Goal: Use online tool/utility: Utilize a website feature to perform a specific function

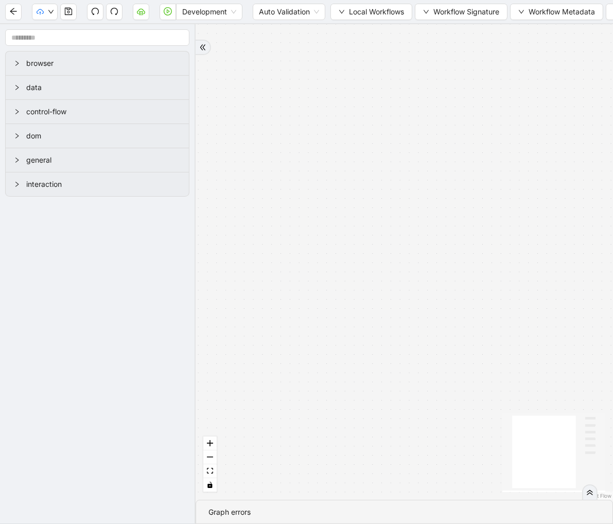
drag, startPoint x: 415, startPoint y: 170, endPoint x: 151, endPoint y: 182, distance: 264.9
click at [150, 182] on section "browser data control-flow dom general interaction trigger execute_workflow: loo…" at bounding box center [306, 274] width 613 height 500
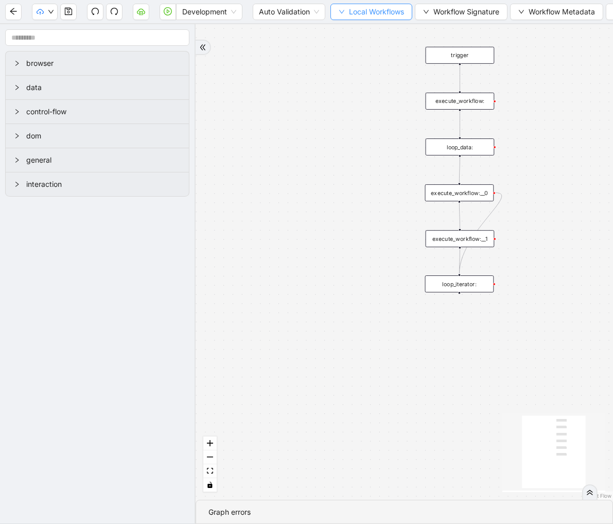
click at [375, 14] on span "Local Workflows" at bounding box center [376, 11] width 55 height 11
click at [353, 35] on span "Select" at bounding box center [372, 31] width 67 height 11
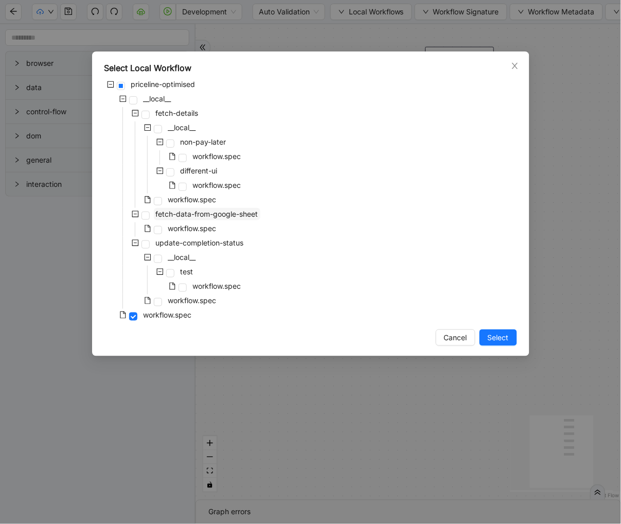
click at [230, 212] on span "fetch-data-from-google-sheet" at bounding box center [207, 214] width 102 height 9
click at [496, 344] on button "Select" at bounding box center [499, 337] width 38 height 16
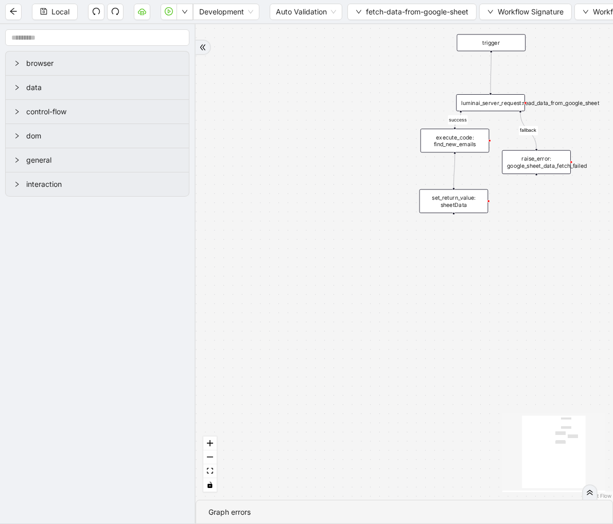
click at [448, 151] on div "execute_code: find_new_emails" at bounding box center [455, 141] width 69 height 24
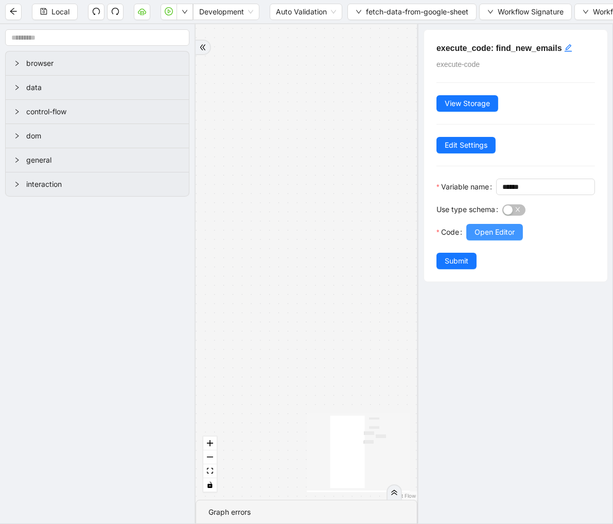
click at [498, 238] on span "Open Editor" at bounding box center [495, 232] width 40 height 11
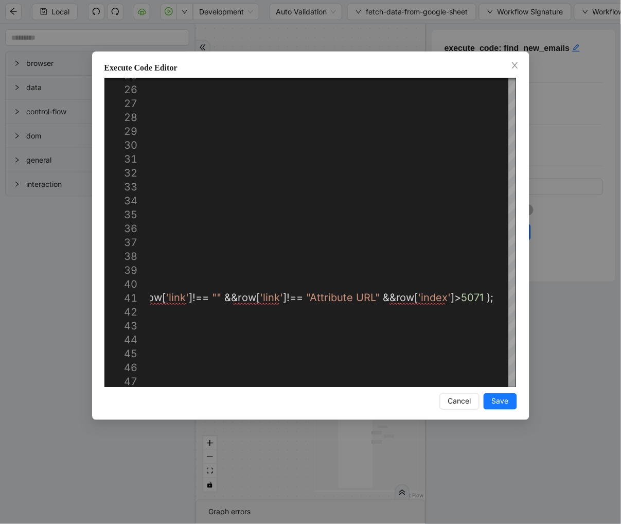
click at [517, 59] on div "Execute Code Editor 25 26 27 28 29 30 31 32 33 34 35 36 37 38 39 40 41 42 43 44…" at bounding box center [311, 235] width 438 height 369
click at [515, 63] on icon "close" at bounding box center [515, 65] width 8 height 8
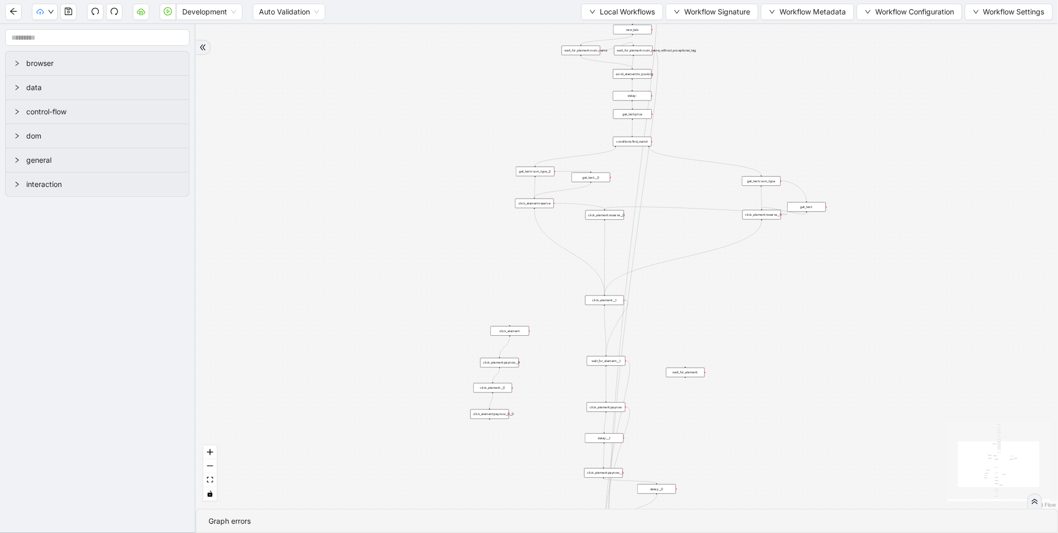
drag, startPoint x: 480, startPoint y: 76, endPoint x: 272, endPoint y: 218, distance: 252.2
click at [272, 218] on div "trigger get_attribute:booking get_text:total_price wait_for_element:booking new…" at bounding box center [627, 266] width 862 height 484
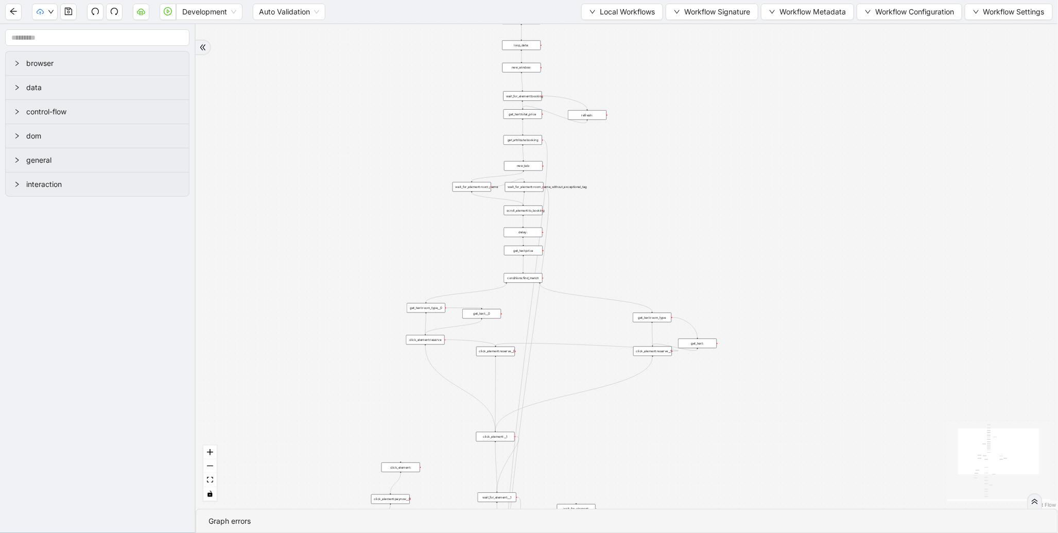
drag, startPoint x: 680, startPoint y: 88, endPoint x: 707, endPoint y: 171, distance: 87.4
click at [707, 171] on div "trigger get_attribute:booking get_text:total_price wait_for_element:booking new…" at bounding box center [627, 266] width 862 height 484
click at [167, 15] on button "button" at bounding box center [168, 12] width 16 height 16
click at [53, 300] on aside "browser data control-flow dom general interaction" at bounding box center [98, 278] width 196 height 509
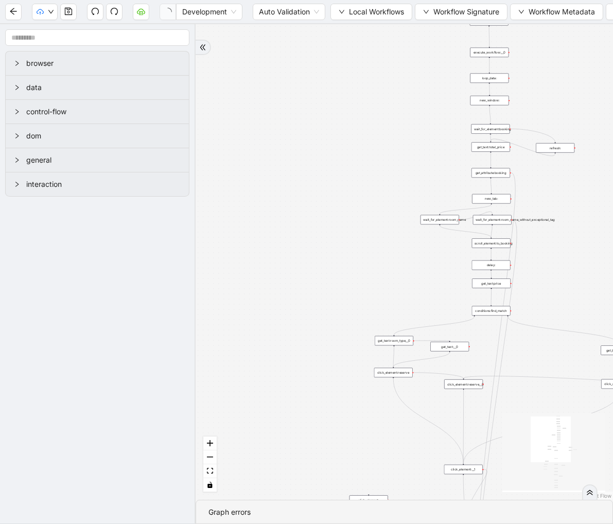
drag, startPoint x: 421, startPoint y: 160, endPoint x: 112, endPoint y: 252, distance: 322.0
click at [112, 252] on section "browser data control-flow dom general interaction trigger get_attribute:booking…" at bounding box center [306, 274] width 613 height 500
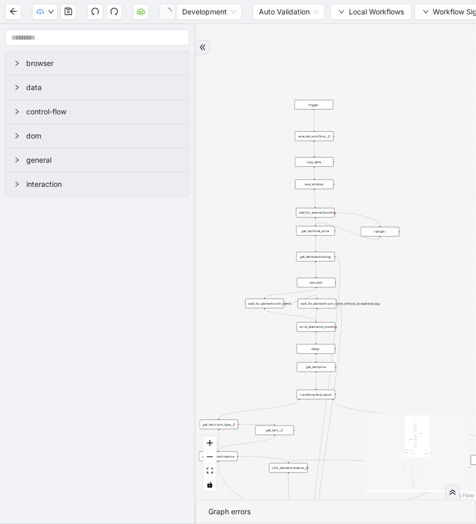
drag, startPoint x: 280, startPoint y: 116, endPoint x: 422, endPoint y: 129, distance: 143.1
click at [433, 124] on div "trigger get_attribute:booking get_text:total_price wait_for_element:booking new…" at bounding box center [336, 262] width 281 height 476
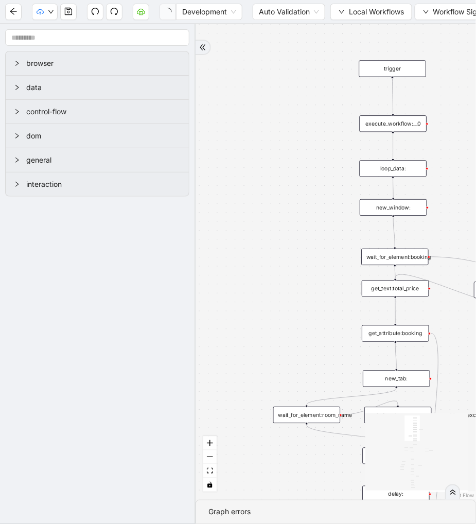
click at [381, 165] on div "loop_data:" at bounding box center [393, 168] width 67 height 16
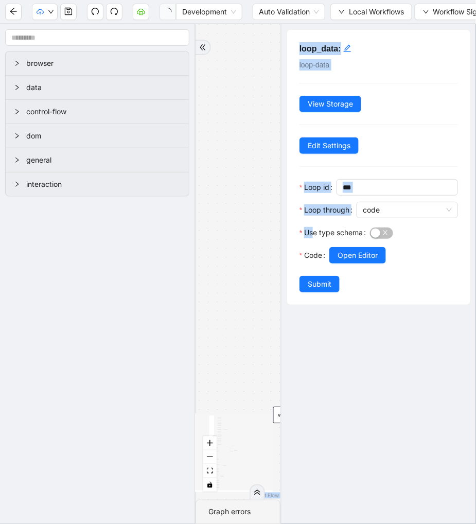
drag, startPoint x: 322, startPoint y: 229, endPoint x: 269, endPoint y: 178, distance: 73.9
click at [269, 178] on section "browser data control-flow dom general interaction trigger get_attribute:booking…" at bounding box center [238, 274] width 476 height 500
click at [232, 195] on div "trigger get_attribute:booking get_text:total_price wait_for_element:booking new…" at bounding box center [238, 262] width 85 height 476
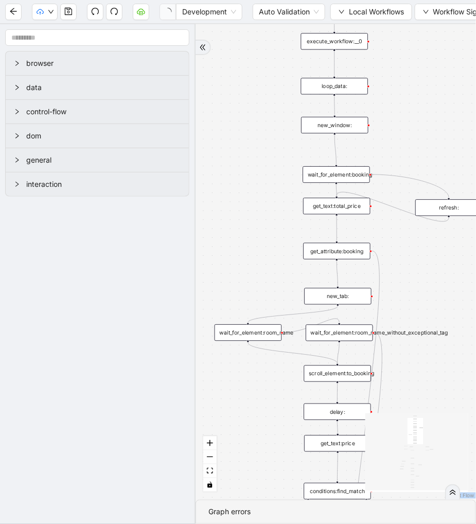
drag, startPoint x: 332, startPoint y: 205, endPoint x: 270, endPoint y: 121, distance: 104.2
click at [270, 121] on div "trigger get_attribute:booking get_text:total_price wait_for_element:booking new…" at bounding box center [336, 262] width 281 height 476
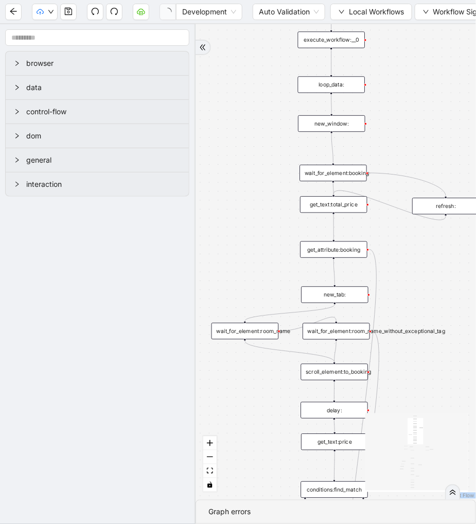
click at [345, 172] on div "wait_for_element:booking" at bounding box center [333, 173] width 67 height 16
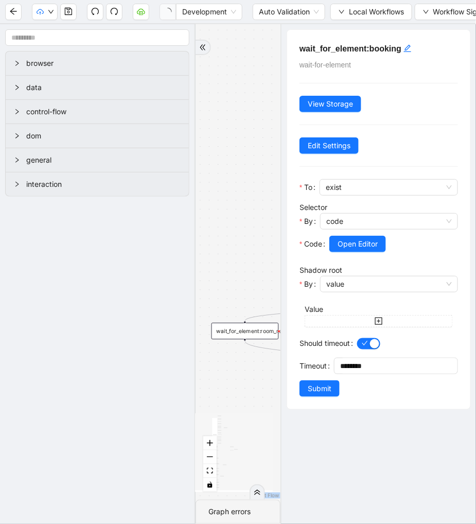
click at [237, 208] on div "trigger get_attribute:booking get_text:total_price wait_for_element:booking new…" at bounding box center [238, 262] width 85 height 476
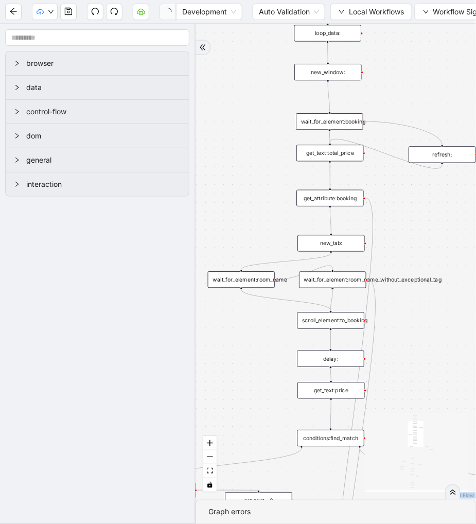
drag, startPoint x: 238, startPoint y: 234, endPoint x: 233, endPoint y: 162, distance: 71.7
click at [233, 162] on div "trigger get_attribute:booking get_text:total_price wait_for_element:booking new…" at bounding box center [336, 262] width 281 height 476
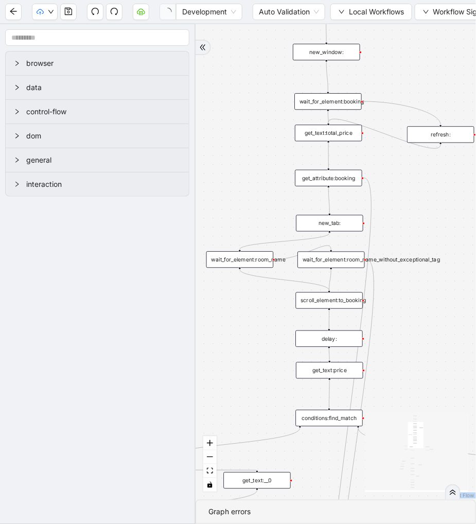
click at [343, 128] on div "get_text:total_price" at bounding box center [328, 133] width 67 height 16
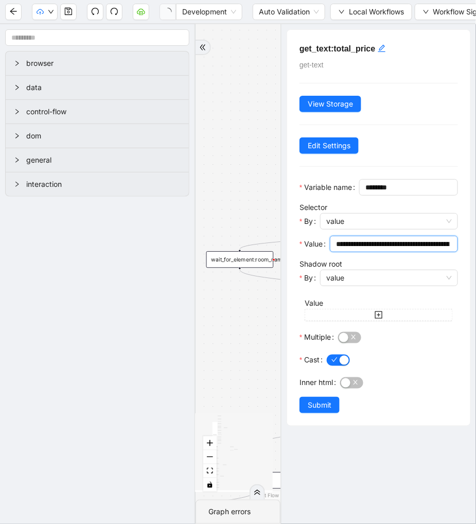
click at [402, 250] on input "**********" at bounding box center [393, 243] width 114 height 11
click at [263, 188] on div "trigger get_attribute:booking get_text:total_price wait_for_element:booking new…" at bounding box center [238, 262] width 85 height 476
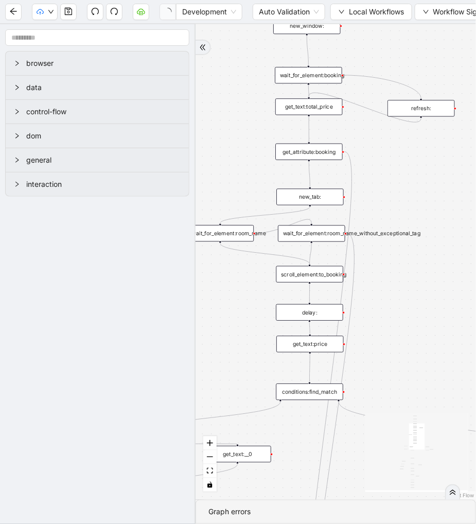
drag, startPoint x: 256, startPoint y: 195, endPoint x: 237, endPoint y: 168, distance: 32.7
click at [237, 168] on div "trigger get_attribute:booking get_text:total_price wait_for_element:booking new…" at bounding box center [336, 262] width 281 height 476
click at [321, 155] on div "get_attribute:booking" at bounding box center [308, 152] width 67 height 16
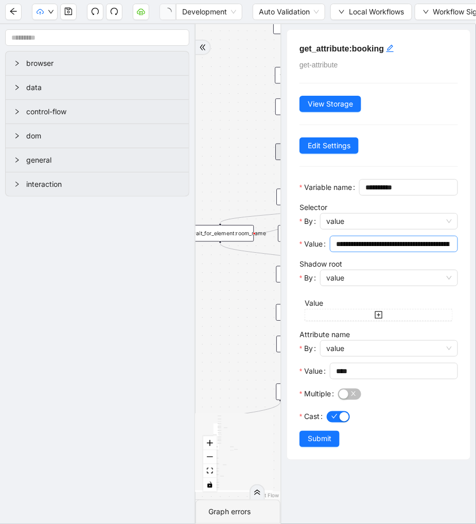
click at [378, 250] on input "**********" at bounding box center [393, 243] width 114 height 11
